Goal: Transaction & Acquisition: Purchase product/service

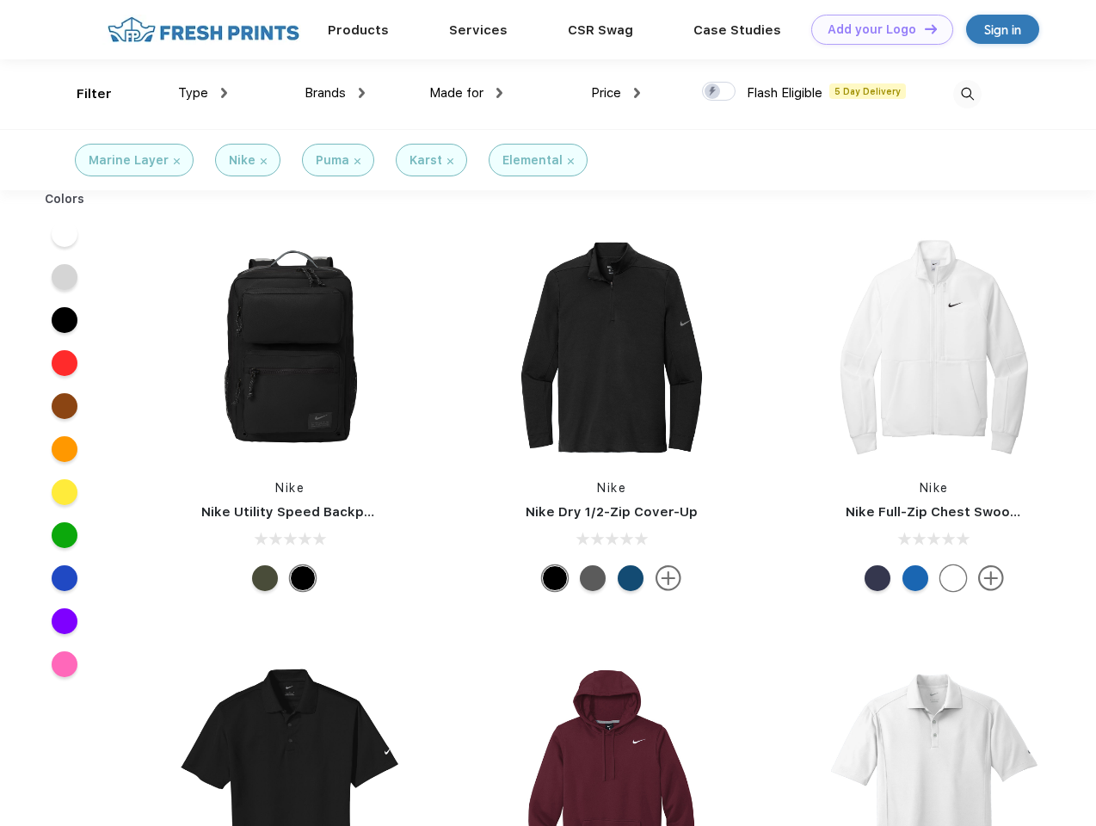
click at [876, 29] on link "Add your Logo Design Tool" at bounding box center [882, 30] width 142 height 30
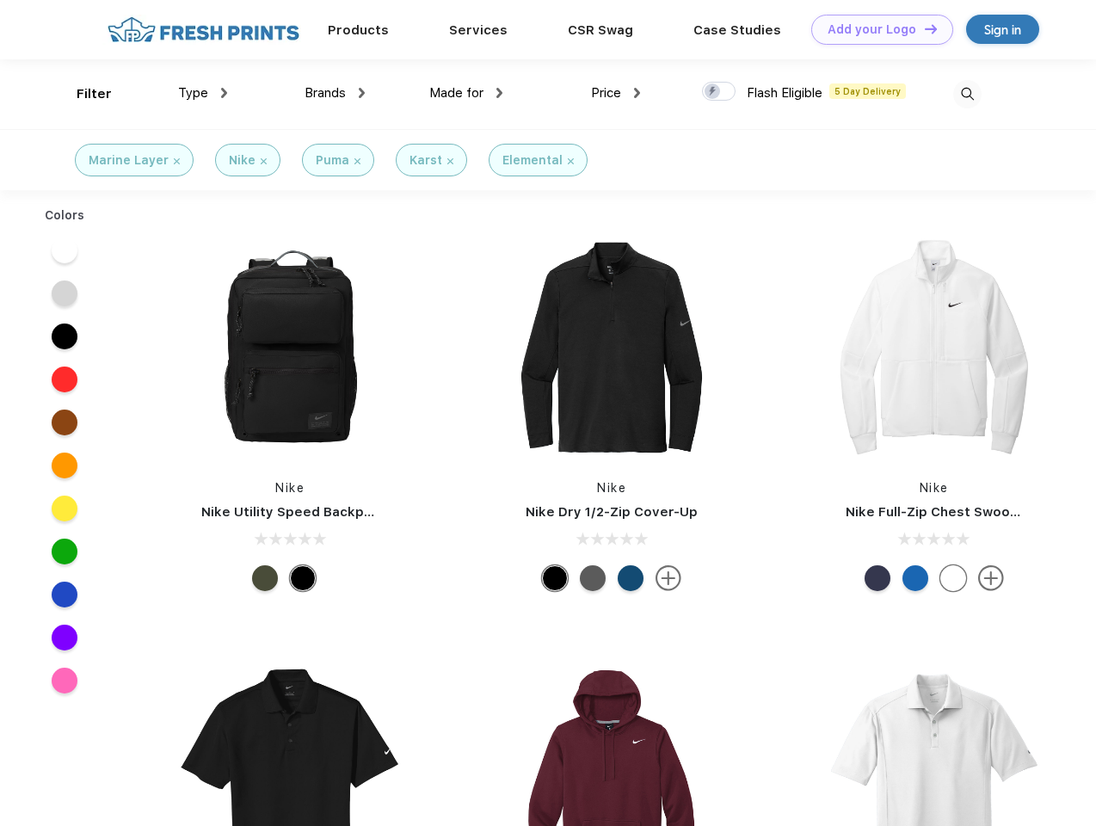
click at [0, 0] on div "Design Tool" at bounding box center [0, 0] width 0 height 0
click at [923, 28] on link "Add your Logo Design Tool" at bounding box center [882, 30] width 142 height 30
click at [83, 94] on div "Filter" at bounding box center [94, 94] width 35 height 20
click at [203, 93] on span "Type" at bounding box center [193, 92] width 30 height 15
click at [335, 93] on span "Brands" at bounding box center [325, 92] width 41 height 15
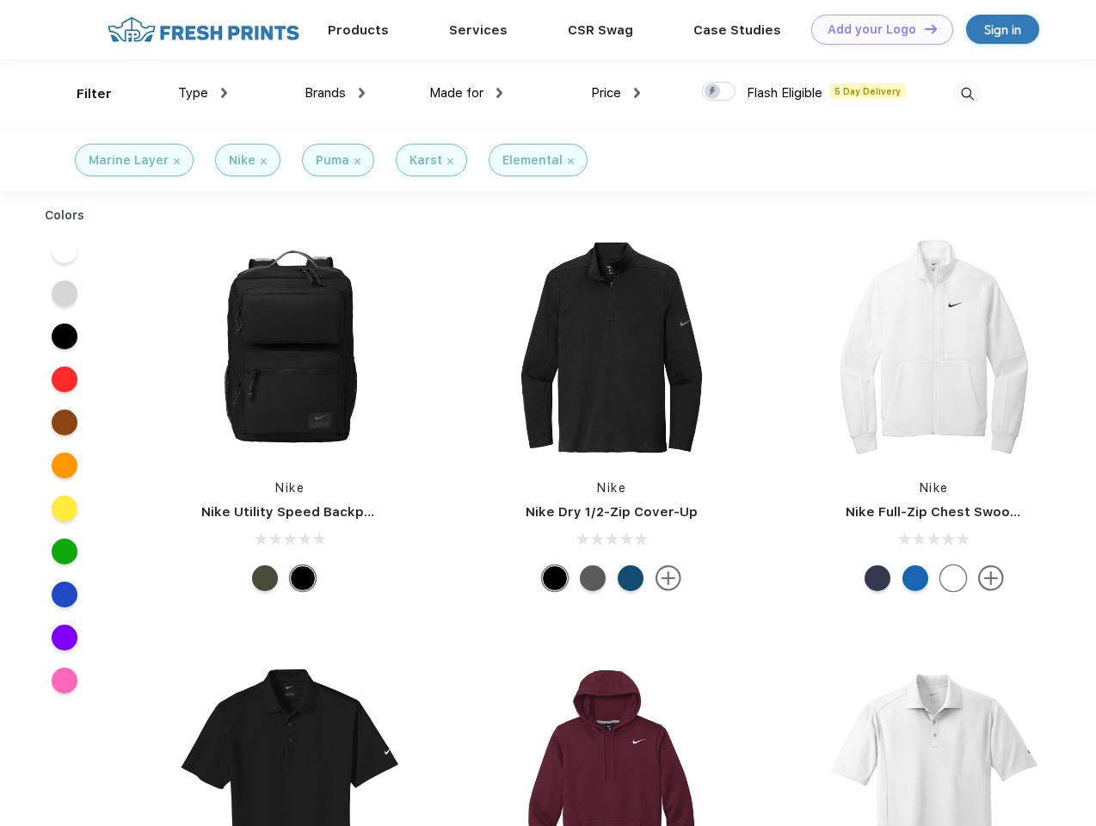
click at [466, 93] on span "Made for" at bounding box center [456, 92] width 54 height 15
click at [616, 93] on span "Price" at bounding box center [606, 92] width 30 height 15
click at [719, 92] on div at bounding box center [719, 91] width 34 height 19
click at [713, 92] on input "checkbox" at bounding box center [707, 86] width 11 height 11
click at [967, 94] on img at bounding box center [967, 94] width 28 height 28
